Goal: Transaction & Acquisition: Purchase product/service

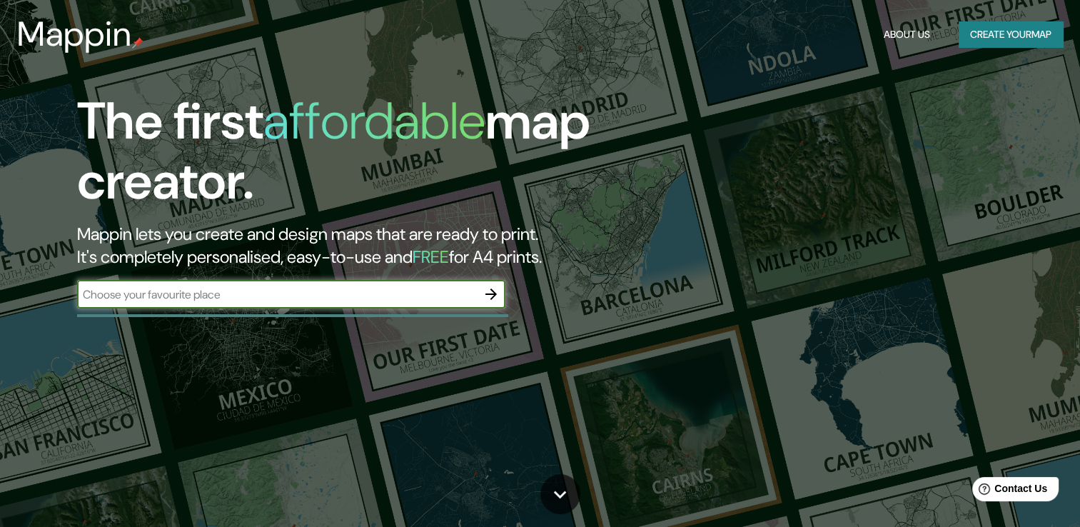
click at [438, 293] on input "text" at bounding box center [277, 294] width 400 height 16
type input "[GEOGRAPHIC_DATA]"
click at [488, 298] on icon "button" at bounding box center [491, 294] width 17 height 17
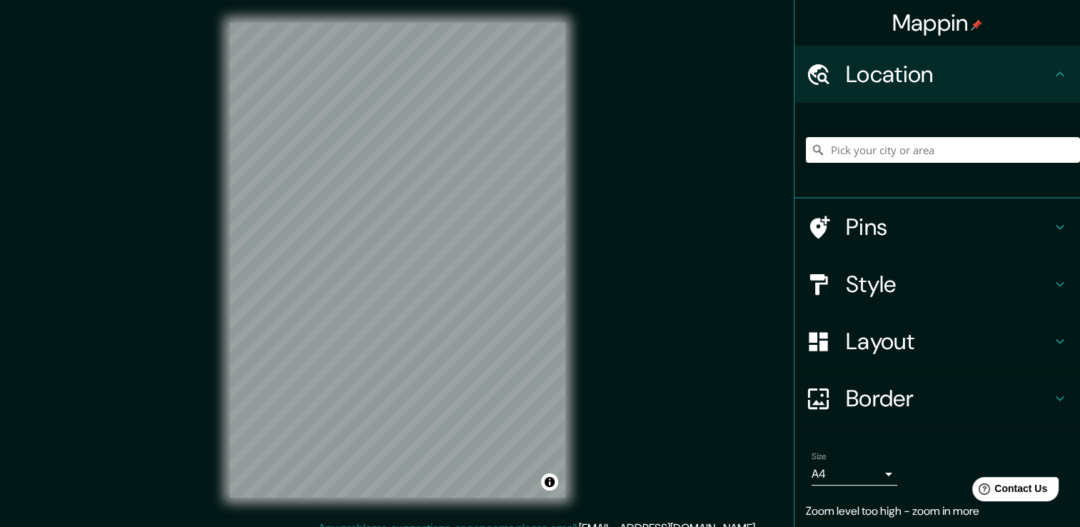
click at [706, 292] on div "Mappin Location Pins Style Layout Border Choose a border. Hint : you can make l…" at bounding box center [540, 271] width 1080 height 543
click at [210, 313] on div "© Mapbox © OpenStreetMap Improve this map" at bounding box center [397, 260] width 381 height 520
click at [1030, 230] on h4 "Pins" at bounding box center [949, 227] width 206 height 29
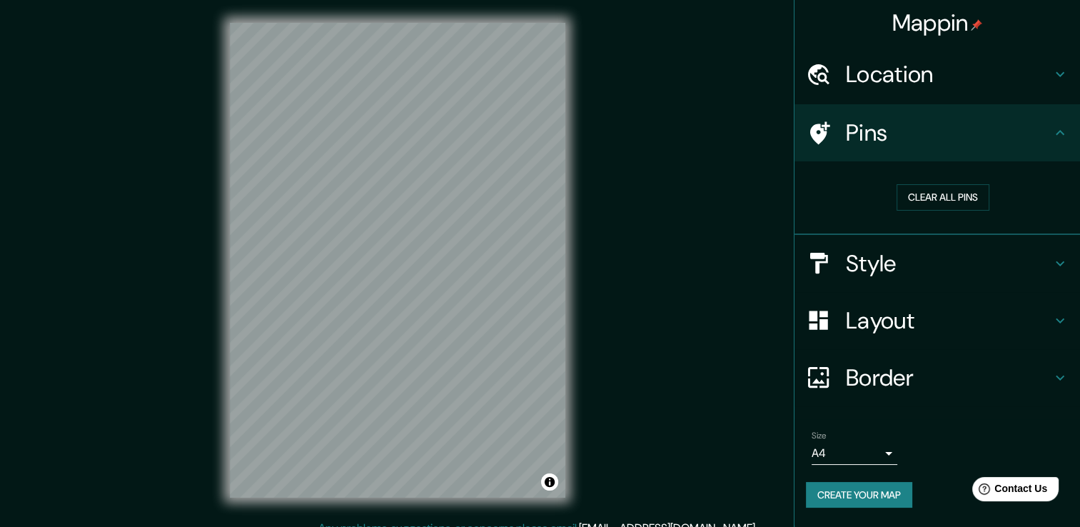
click at [867, 270] on div "Mappin Location Pins Clear all pins Style Layout Border Choose a border. Hint :…" at bounding box center [540, 271] width 1080 height 543
click at [1052, 74] on icon at bounding box center [1060, 74] width 17 height 17
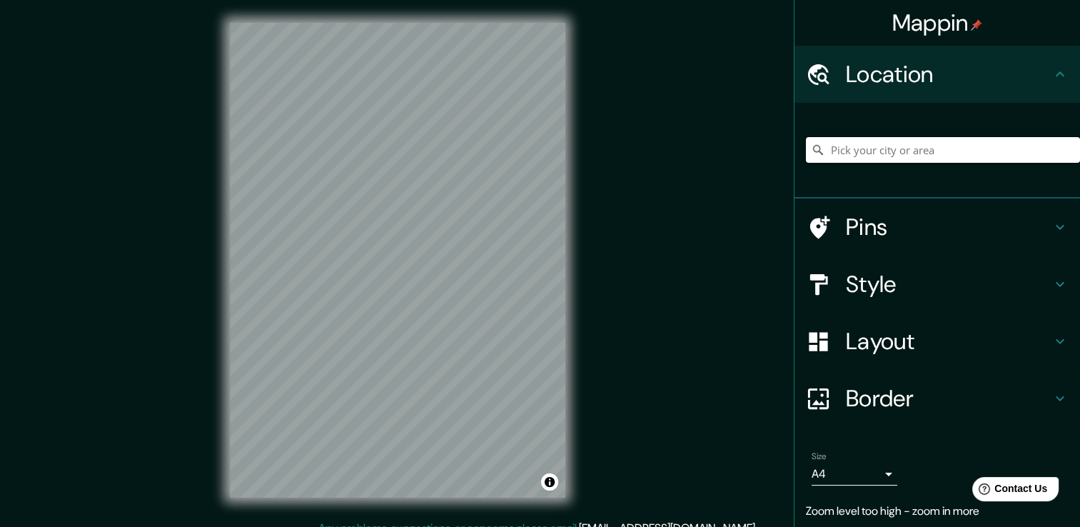
click at [992, 146] on input "Pick your city or area" at bounding box center [943, 150] width 274 height 26
type input "[GEOGRAPHIC_DATA]"
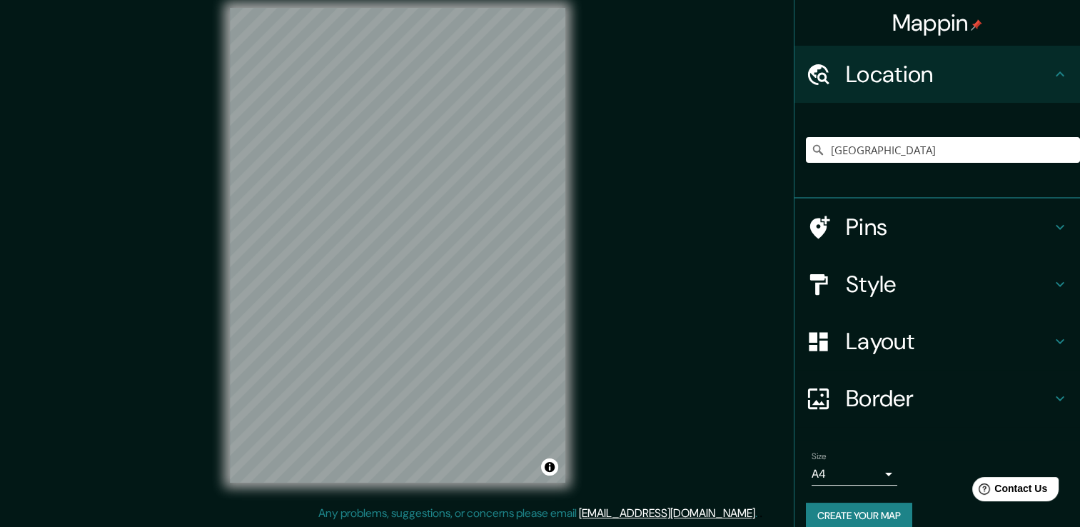
scroll to position [16, 0]
